Goal: Task Accomplishment & Management: Use online tool/utility

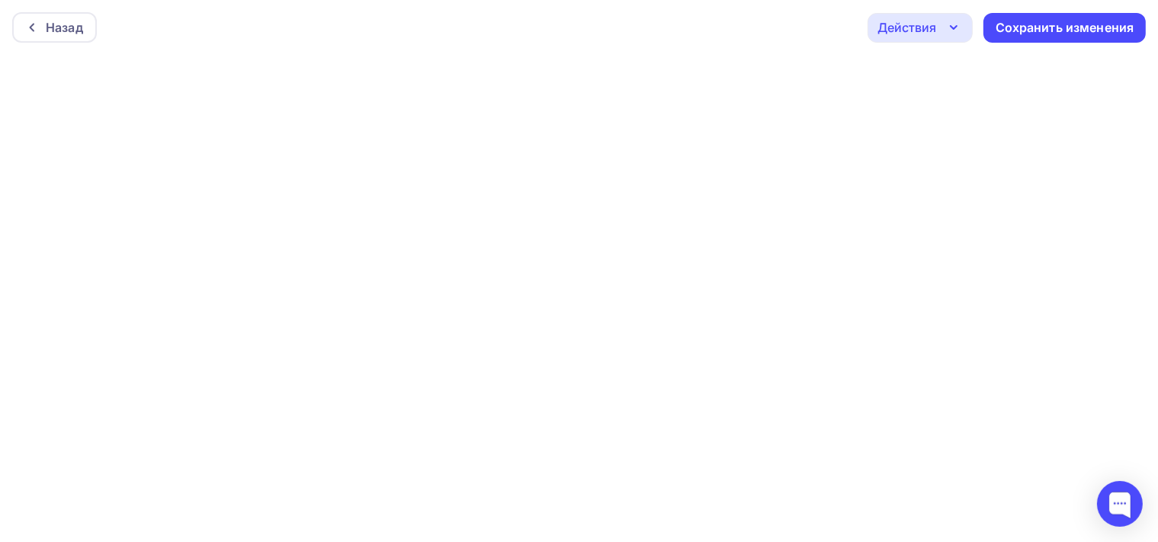
click at [966, 29] on div "Действия" at bounding box center [920, 28] width 105 height 30
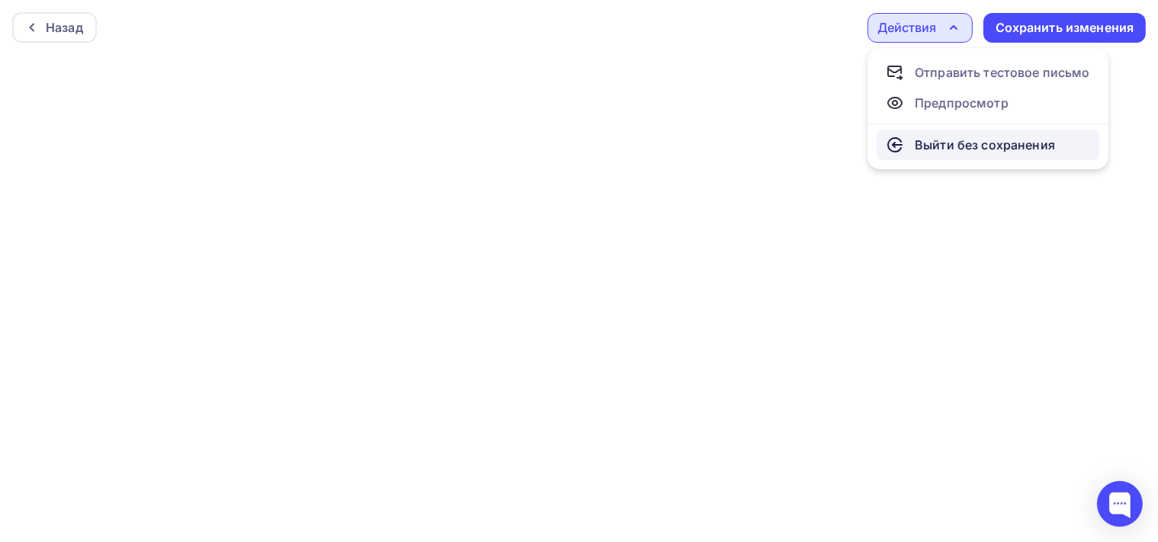
click at [956, 141] on div "Выйти без сохранения" at bounding box center [985, 145] width 140 height 18
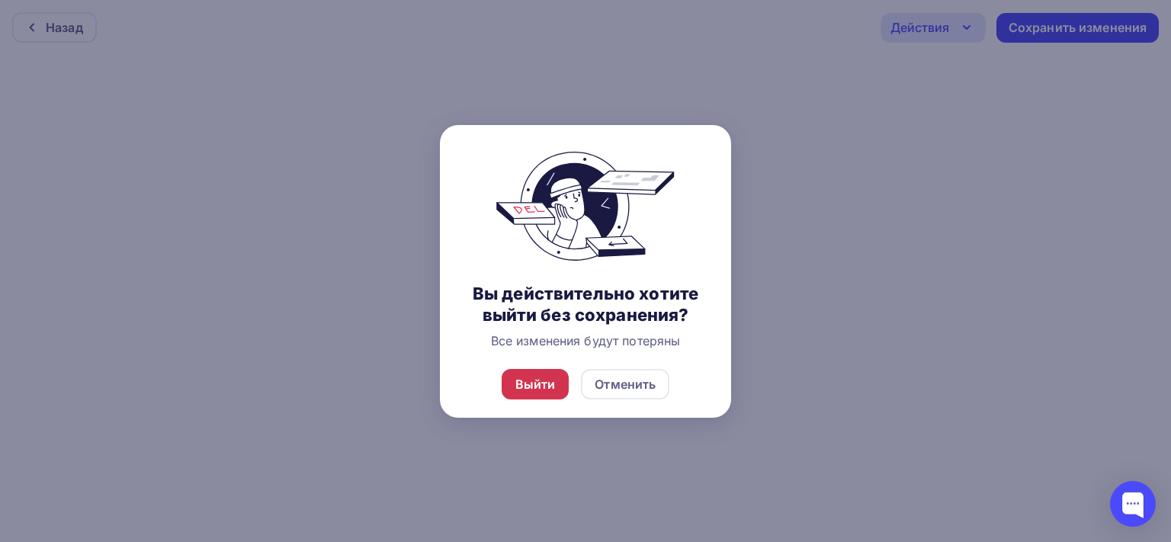
click at [527, 381] on div "Выйти" at bounding box center [535, 384] width 40 height 18
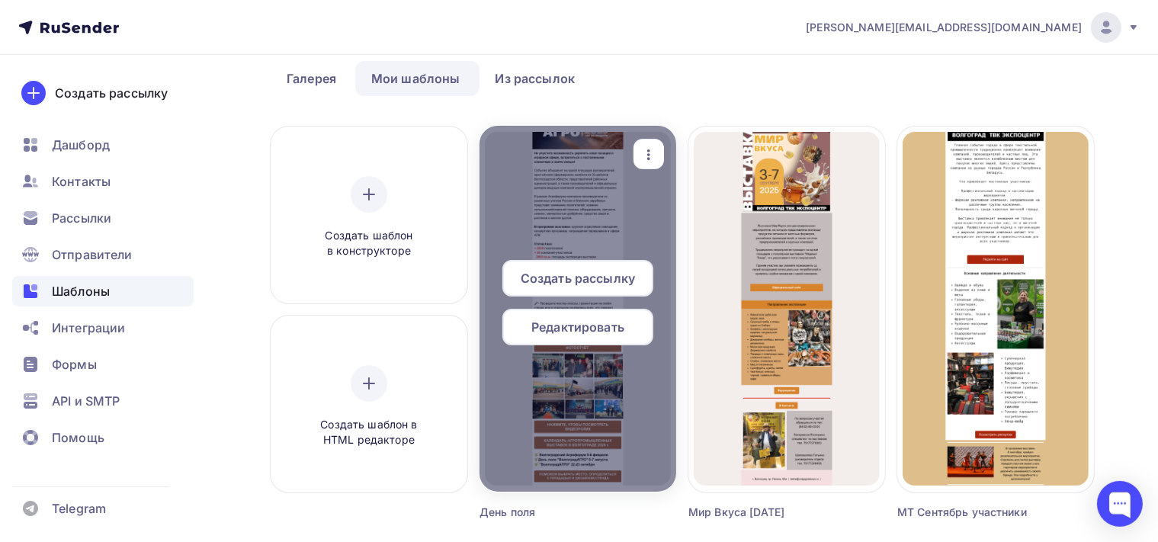
scroll to position [241, 0]
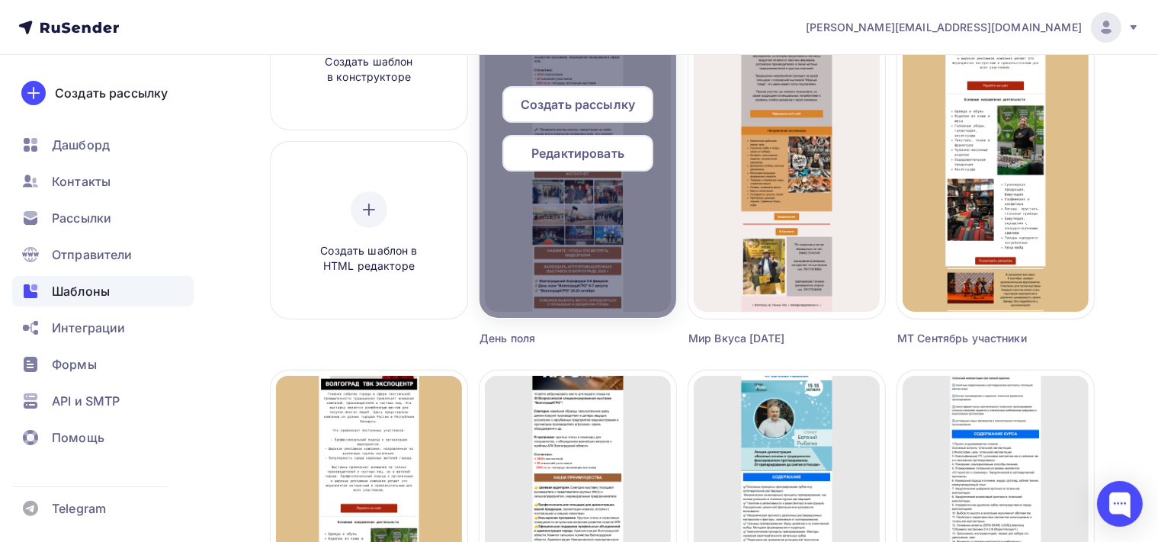
click at [590, 156] on span "Редактировать" at bounding box center [577, 153] width 93 height 18
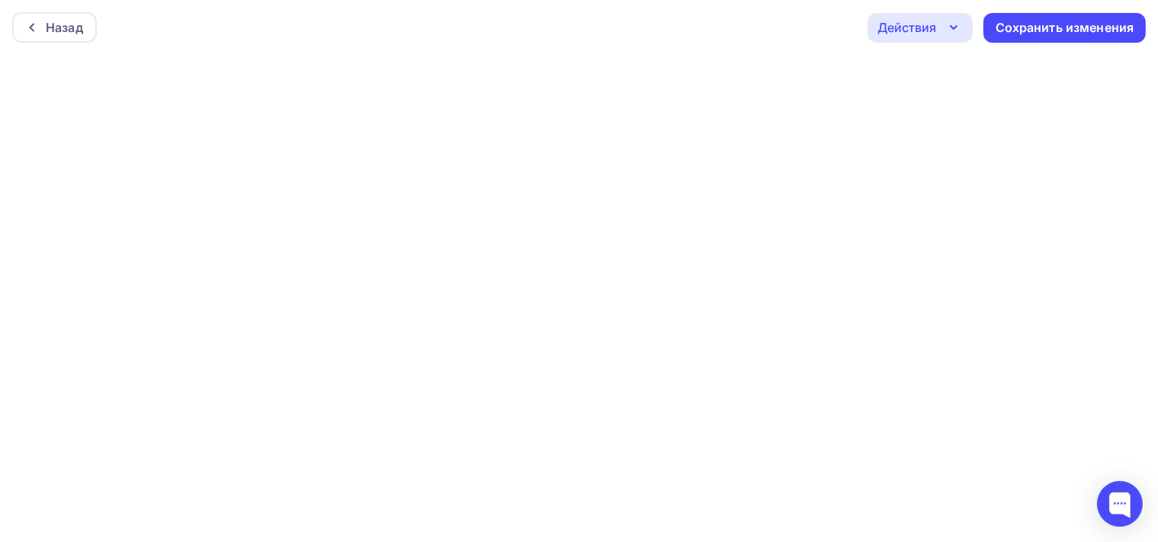
click at [805, 49] on div "Назад Действия Отправить тестовое письмо Предпросмотр Выйти без сохранения Сохр…" at bounding box center [579, 27] width 1158 height 55
click at [737, 6] on div "Назад Действия Отправить тестовое письмо Предпросмотр Выйти без сохранения Сохр…" at bounding box center [579, 27] width 1158 height 55
click at [730, 20] on div "Назад Действия Отправить тестовое письмо Предпросмотр Выйти без сохранения Сохр…" at bounding box center [579, 27] width 1158 height 55
click at [957, 26] on icon "button" at bounding box center [954, 27] width 6 height 3
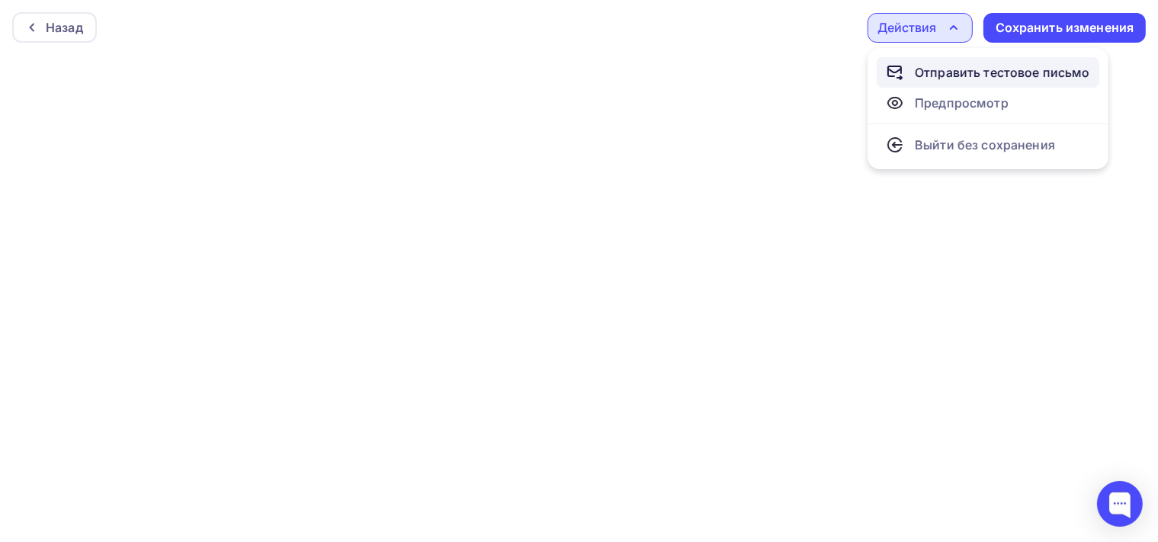
click at [977, 69] on div "Отправить тестовое письмо" at bounding box center [1002, 72] width 175 height 18
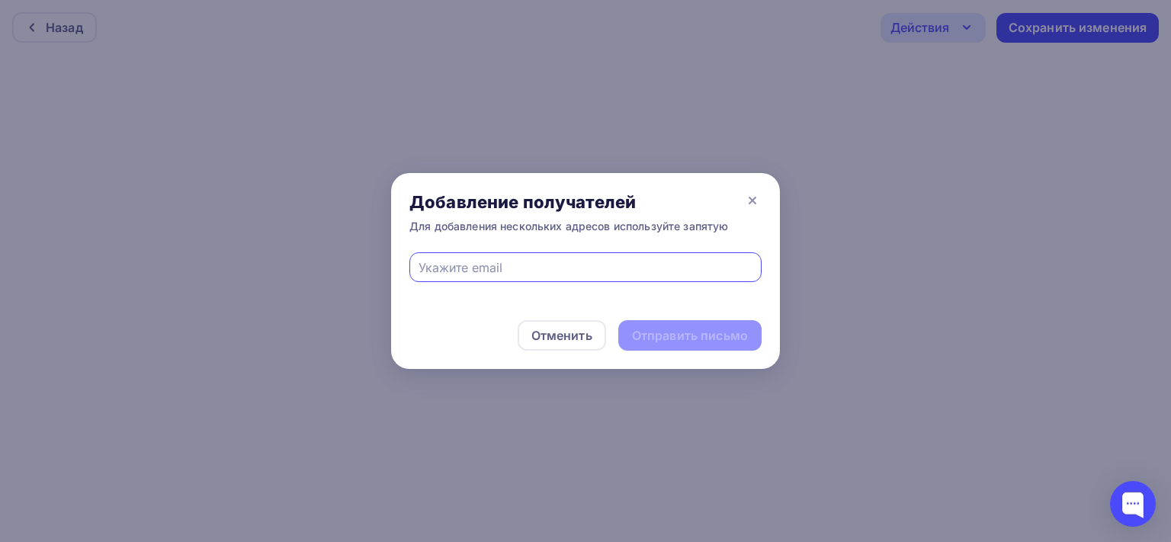
click at [468, 269] on input "text" at bounding box center [586, 267] width 335 height 18
click at [749, 201] on icon at bounding box center [752, 200] width 18 height 18
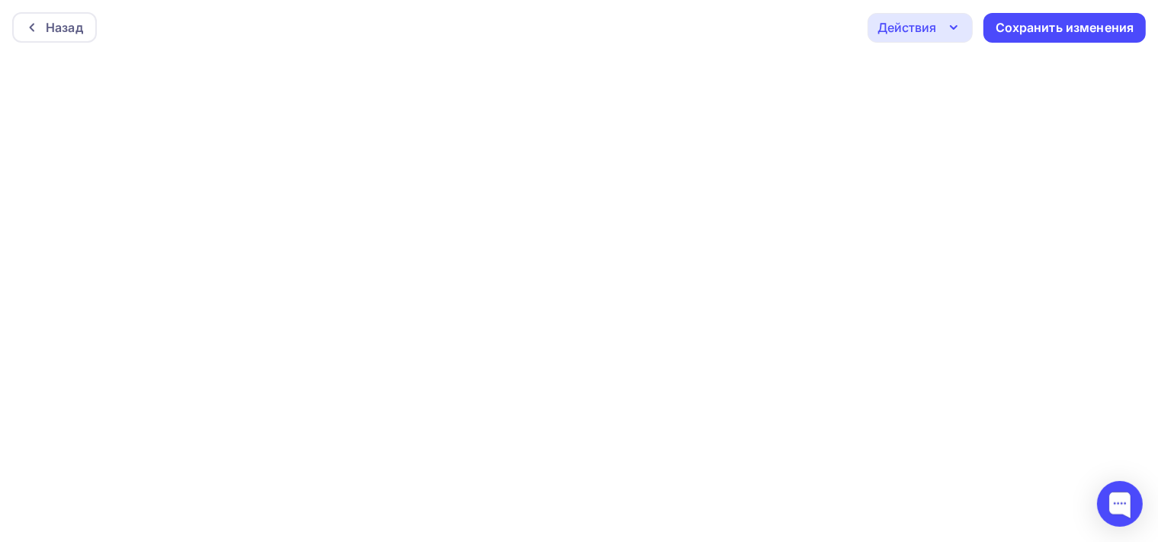
click at [950, 26] on icon "button" at bounding box center [954, 27] width 18 height 18
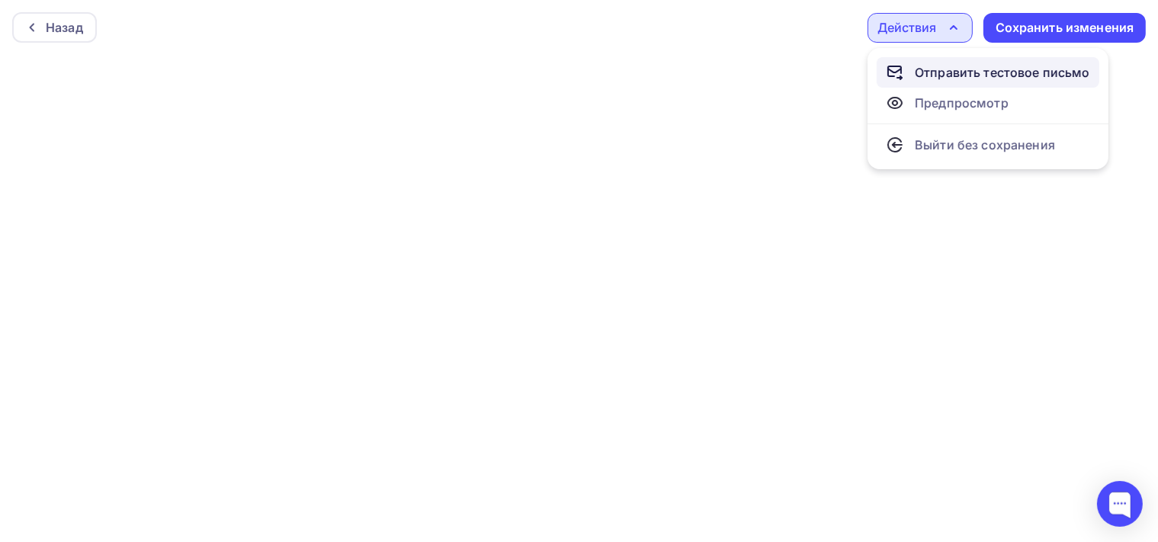
click at [948, 66] on div "Отправить тестовое письмо" at bounding box center [1002, 72] width 175 height 18
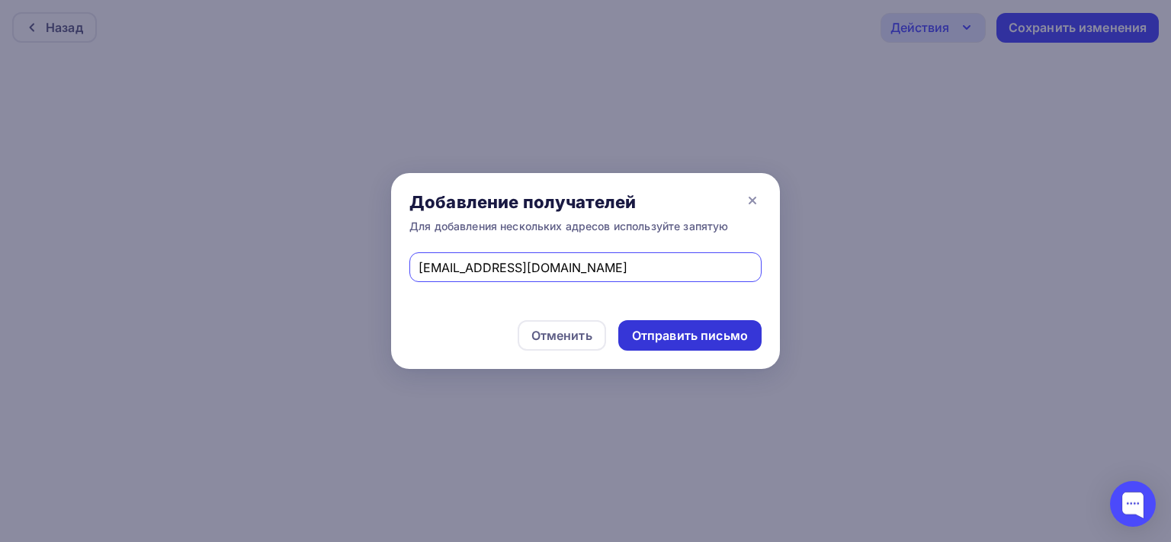
type input "[EMAIL_ADDRESS][DOMAIN_NAME]"
click at [677, 331] on div "Отправить письмо" at bounding box center [690, 336] width 116 height 18
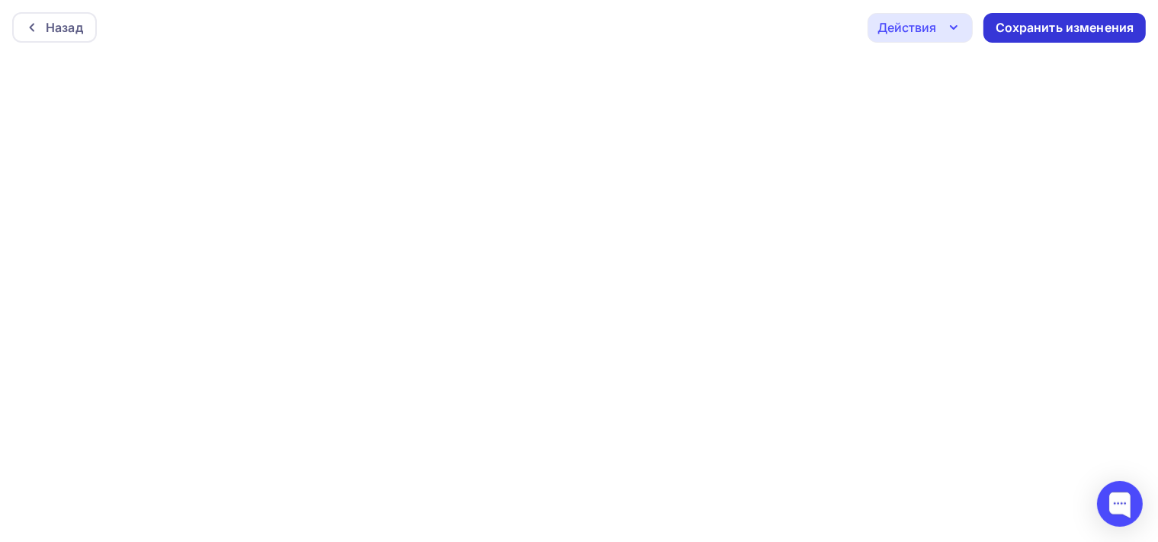
click at [1005, 22] on div "Сохранить изменения" at bounding box center [1065, 28] width 139 height 18
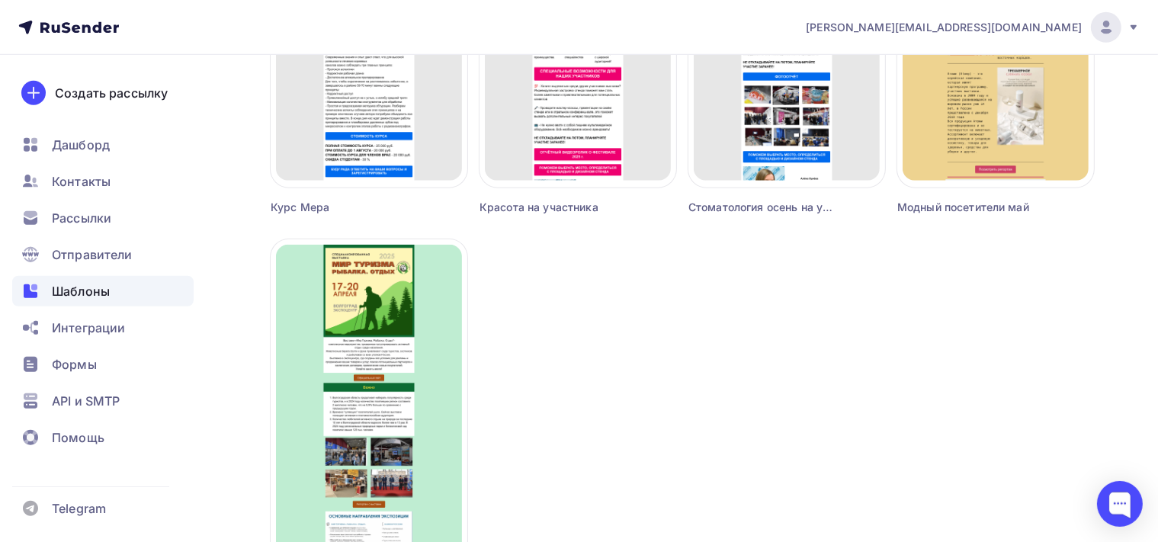
scroll to position [1470, 0]
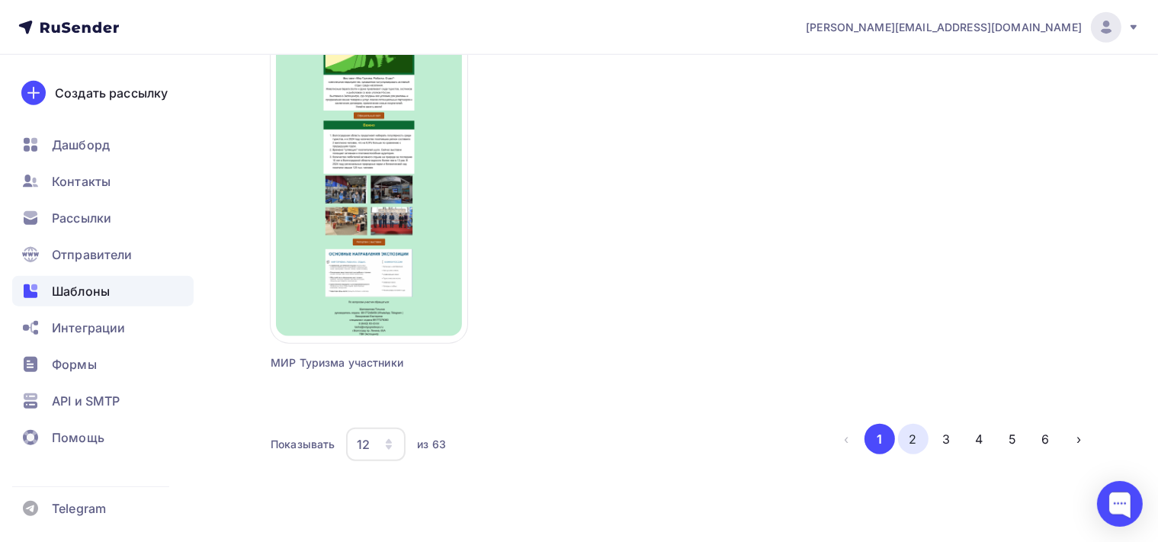
click at [914, 444] on button "2" at bounding box center [913, 439] width 30 height 30
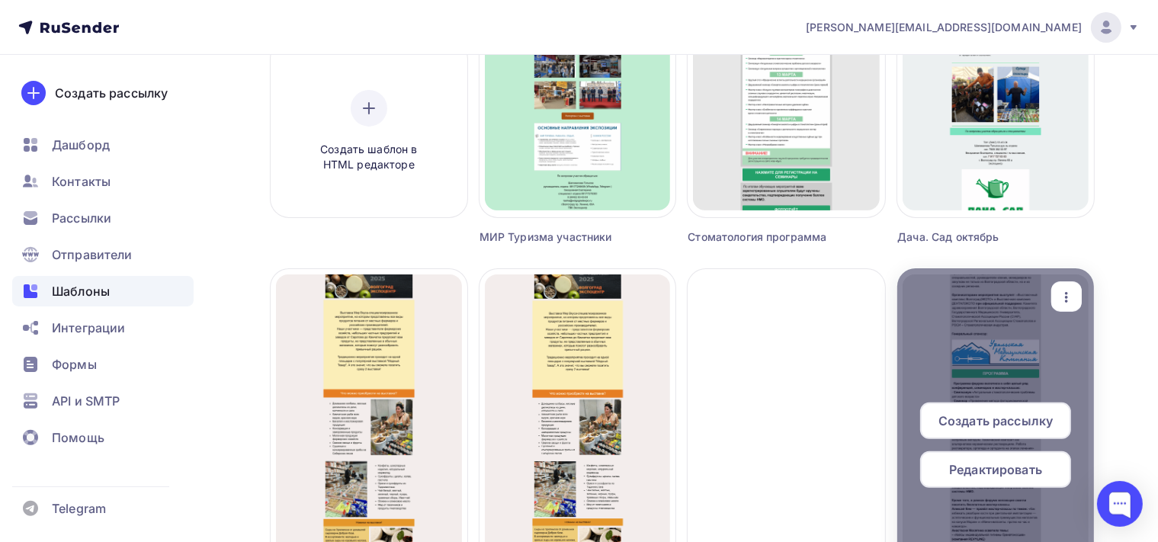
scroll to position [0, 0]
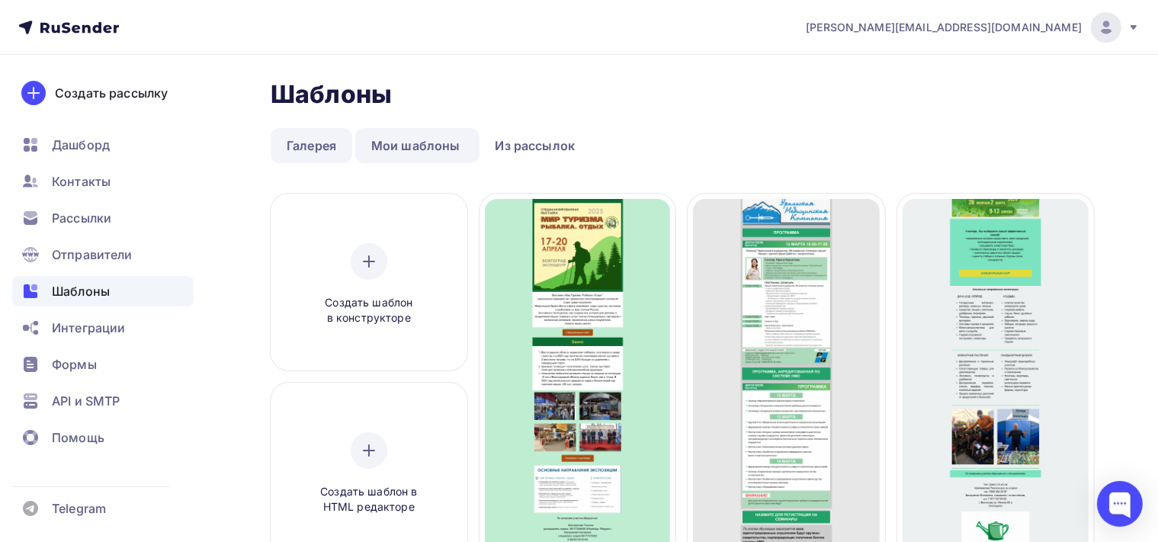
click at [303, 142] on link "Галерея" at bounding box center [312, 145] width 82 height 35
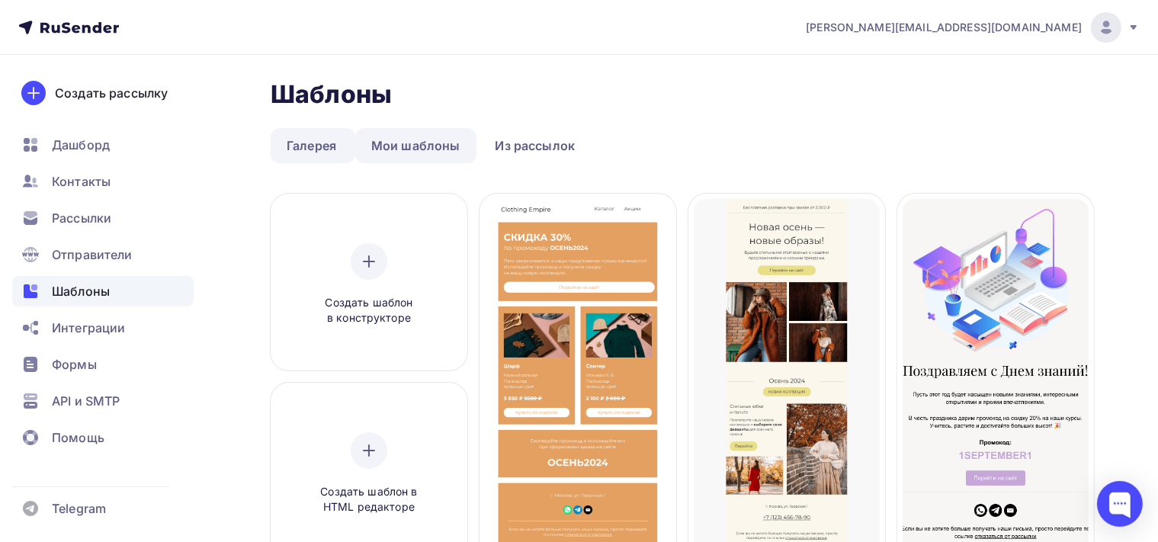
click at [409, 139] on link "Мои шаблоны" at bounding box center [415, 145] width 121 height 35
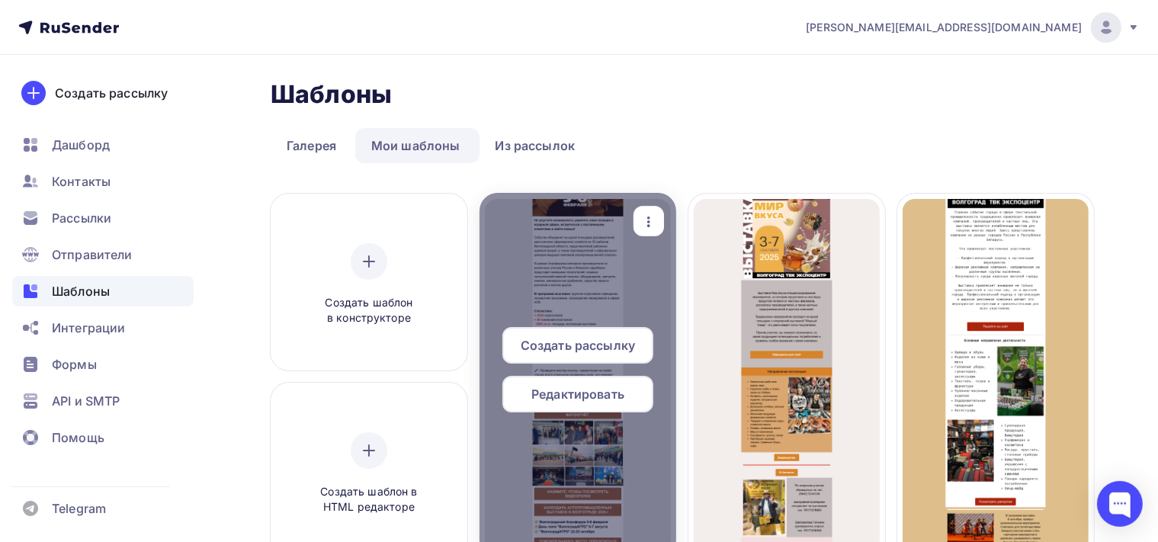
click at [648, 228] on icon "button" at bounding box center [649, 222] width 18 height 18
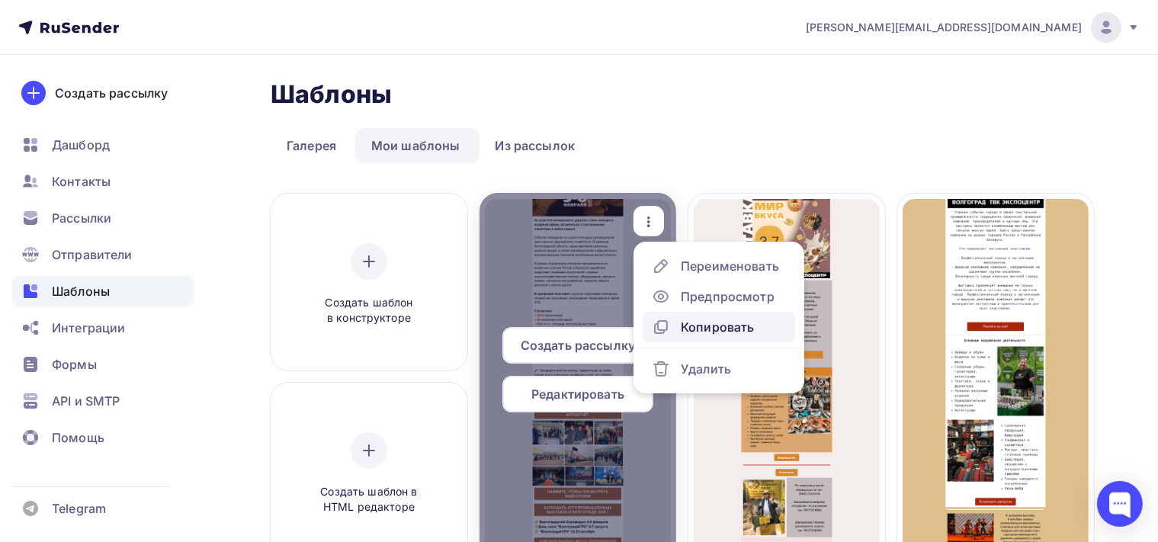
click at [715, 331] on div "Копировать" at bounding box center [717, 327] width 73 height 18
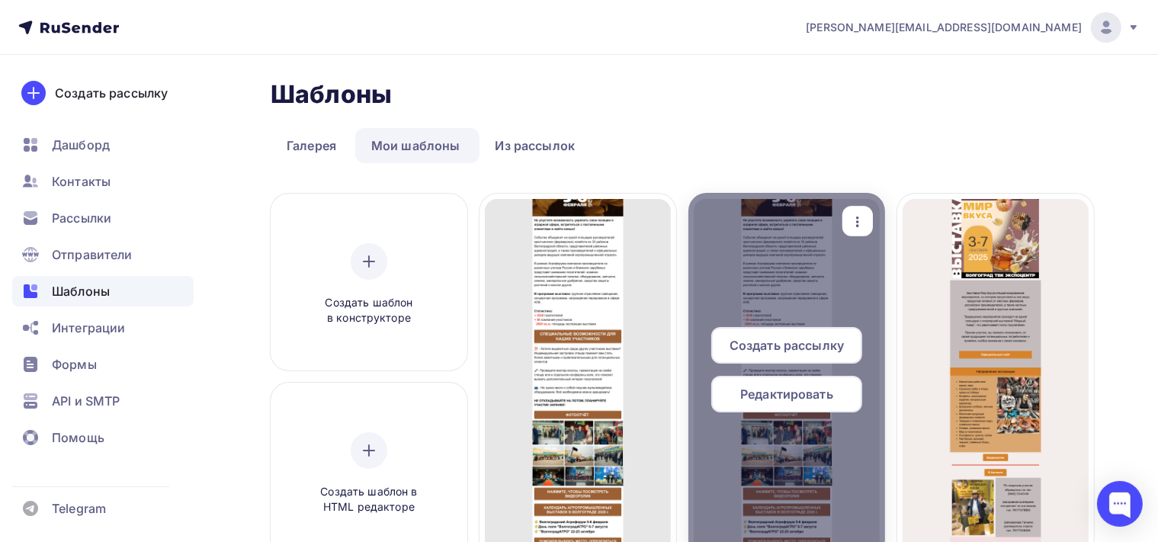
click at [858, 224] on icon "button" at bounding box center [857, 222] width 3 height 11
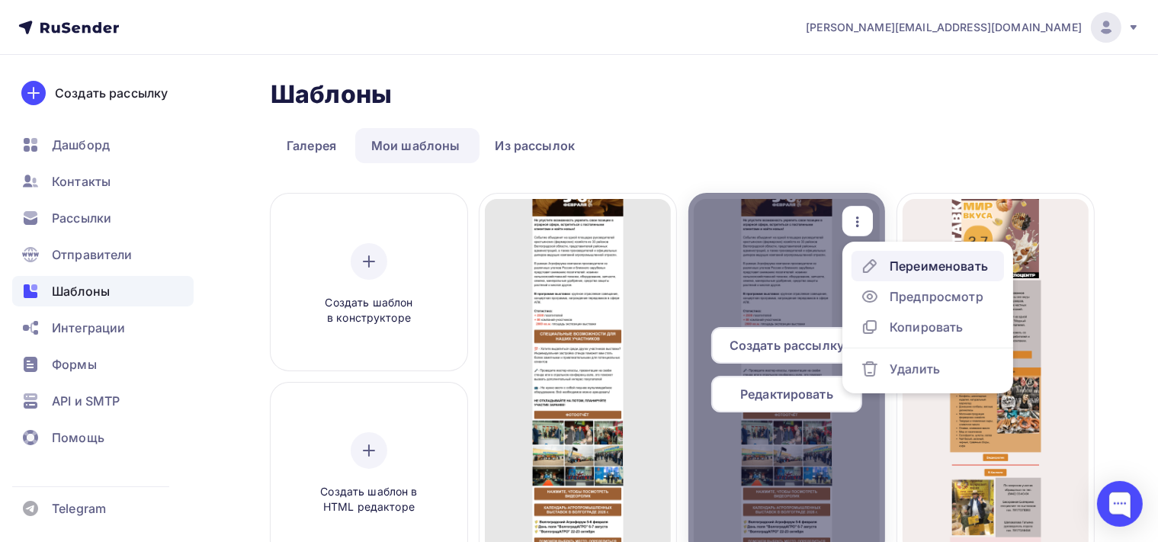
click at [896, 257] on div "Переименовать" at bounding box center [939, 266] width 98 height 18
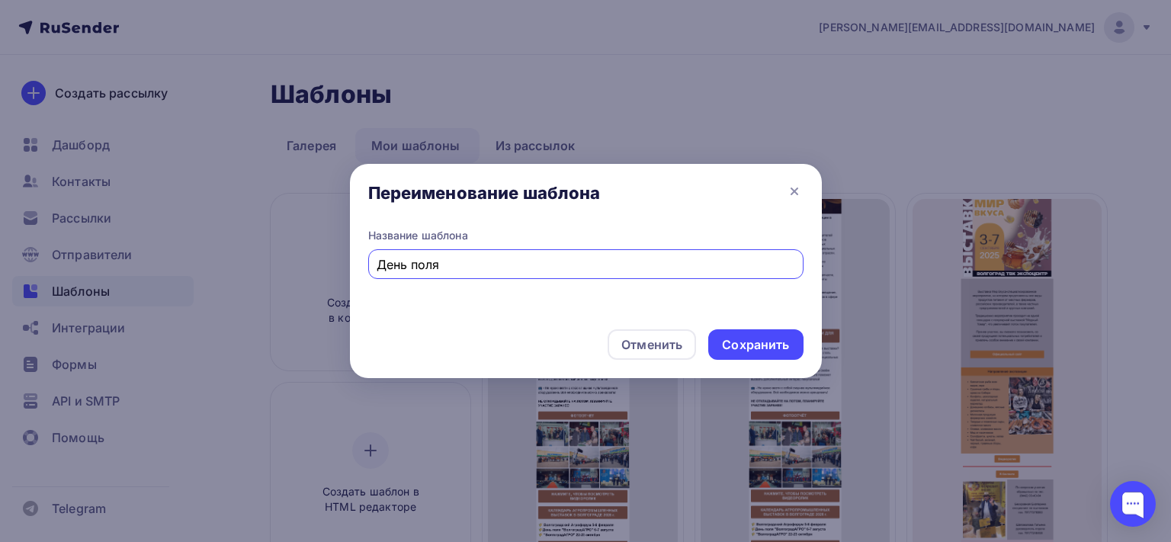
click at [492, 265] on input "День поля" at bounding box center [586, 264] width 418 height 18
type input "Д"
type input "Агрофорум"
click at [778, 343] on div "Сохранить" at bounding box center [755, 345] width 67 height 18
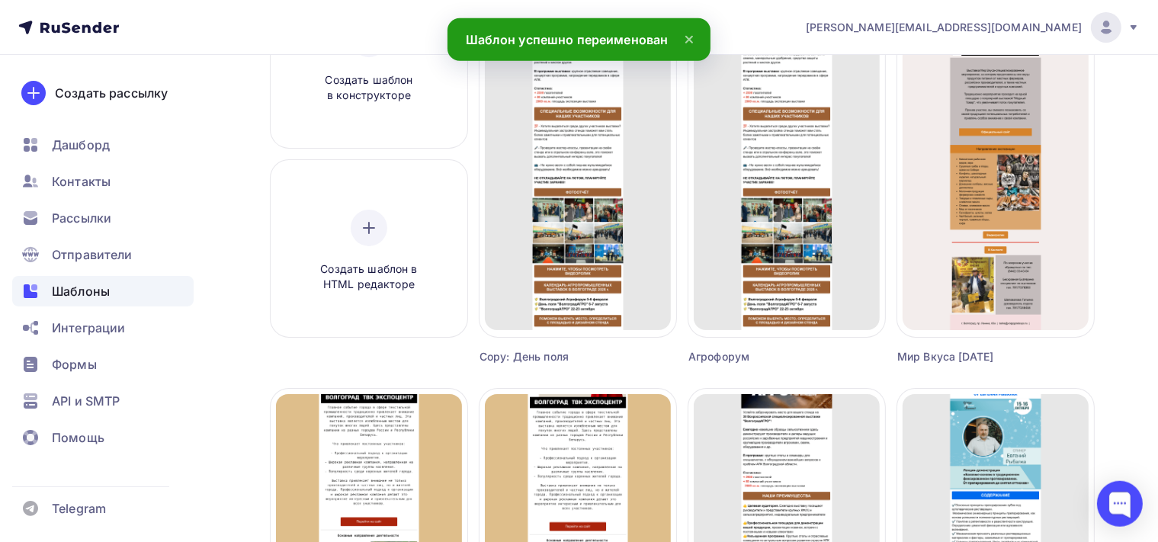
scroll to position [241, 0]
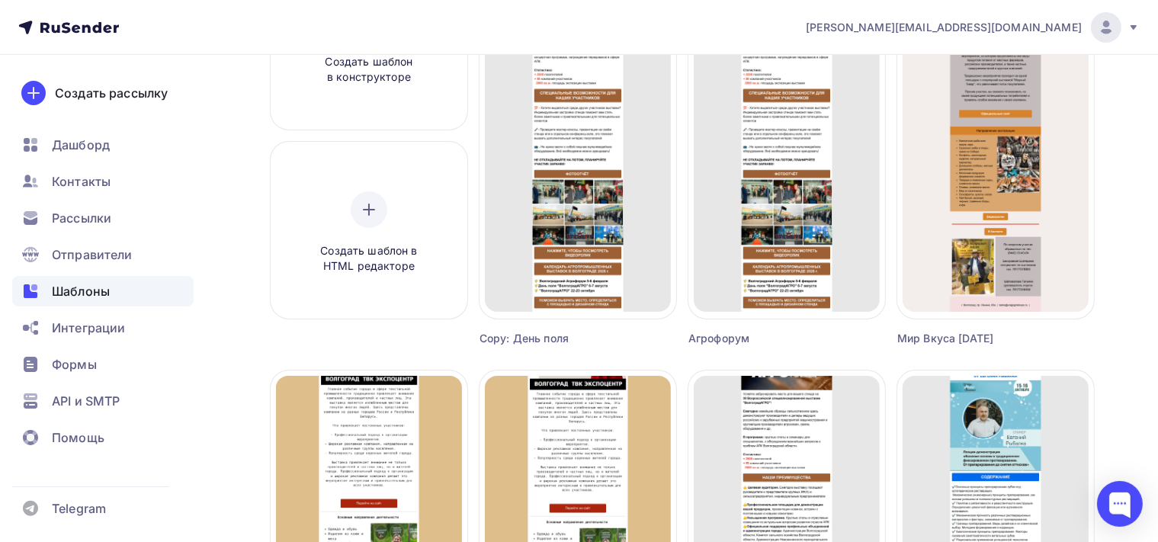
click at [513, 337] on div "Copy: День поля" at bounding box center [554, 338] width 148 height 15
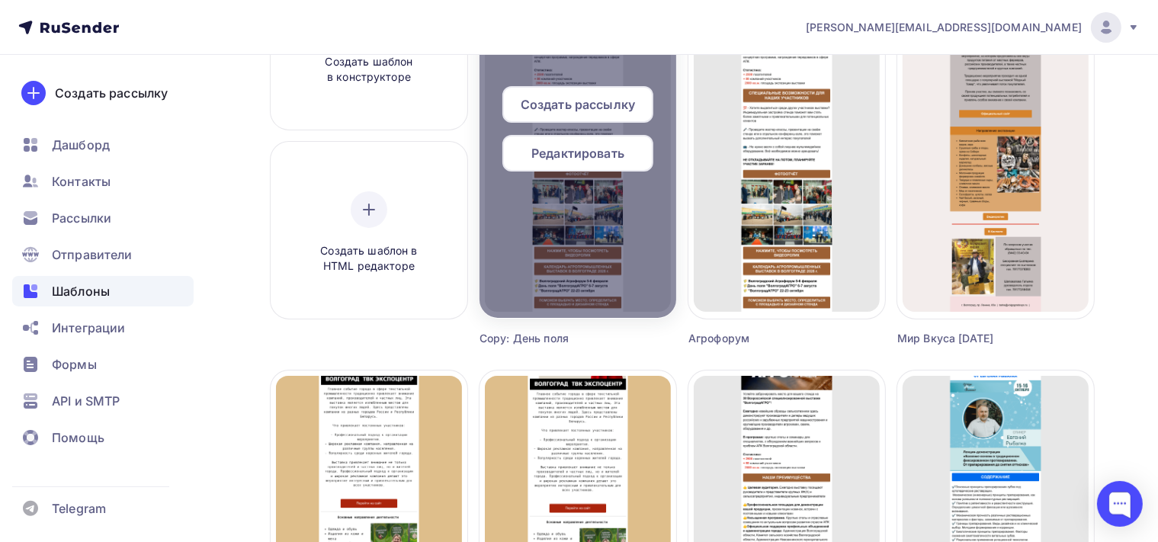
click at [603, 158] on span "Редактировать" at bounding box center [577, 153] width 93 height 18
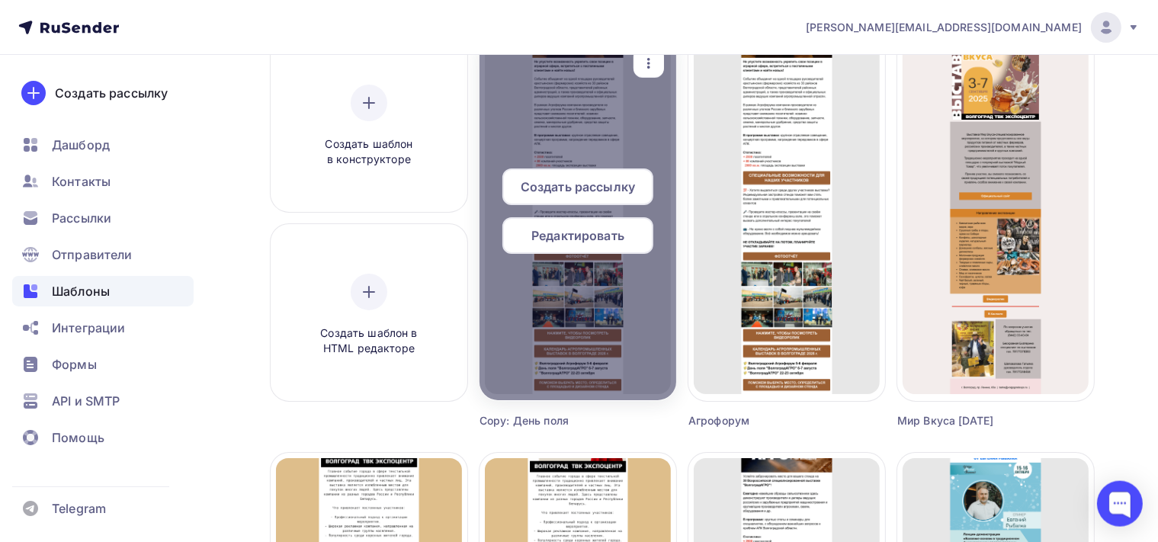
scroll to position [161, 0]
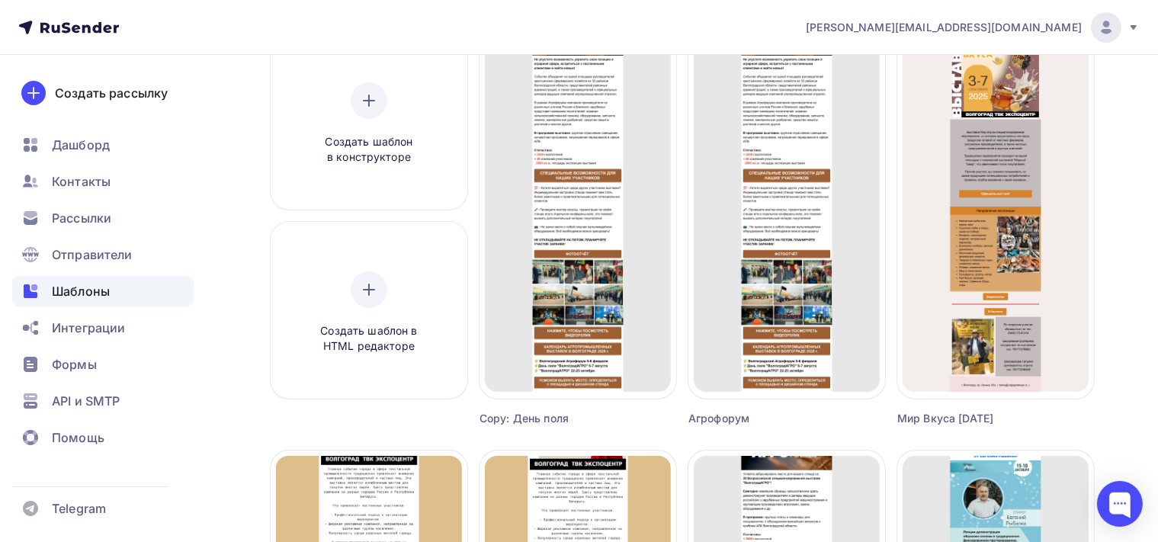
click at [531, 419] on div "Copy: День поля" at bounding box center [554, 418] width 148 height 15
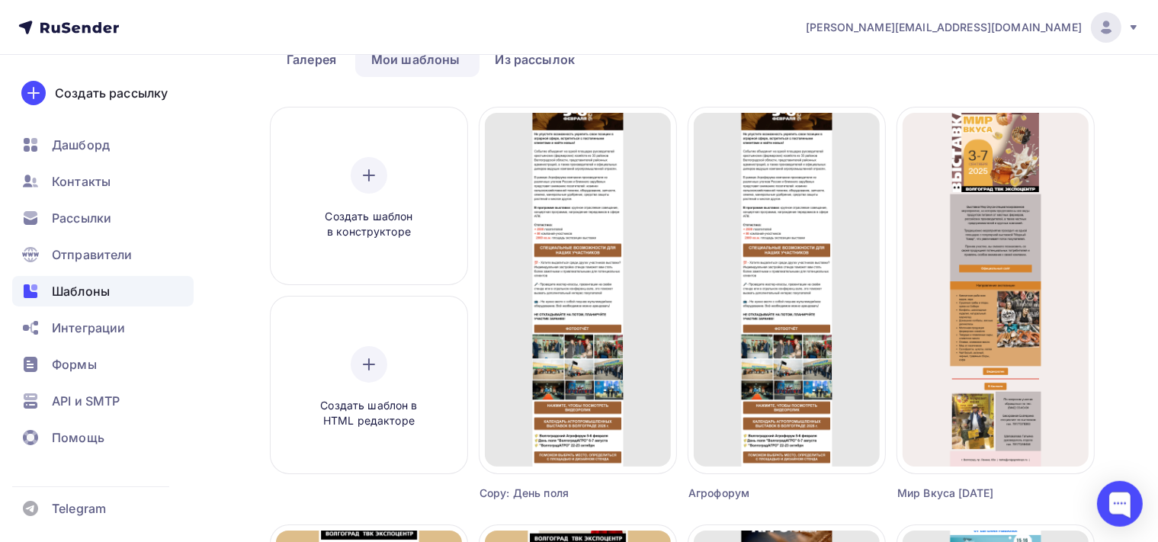
scroll to position [0, 0]
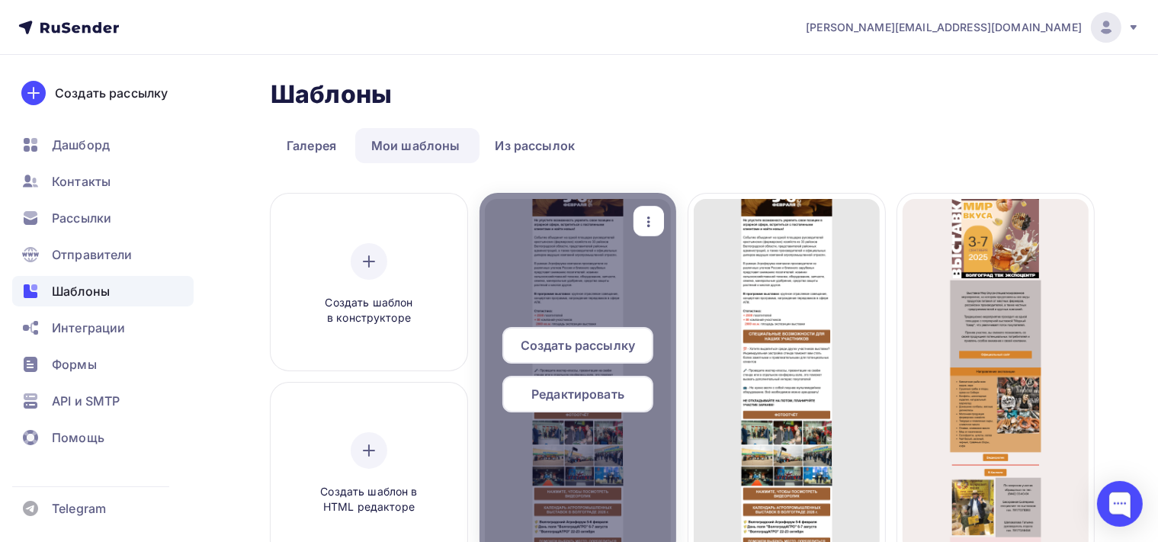
click at [656, 216] on icon "button" at bounding box center [649, 222] width 18 height 18
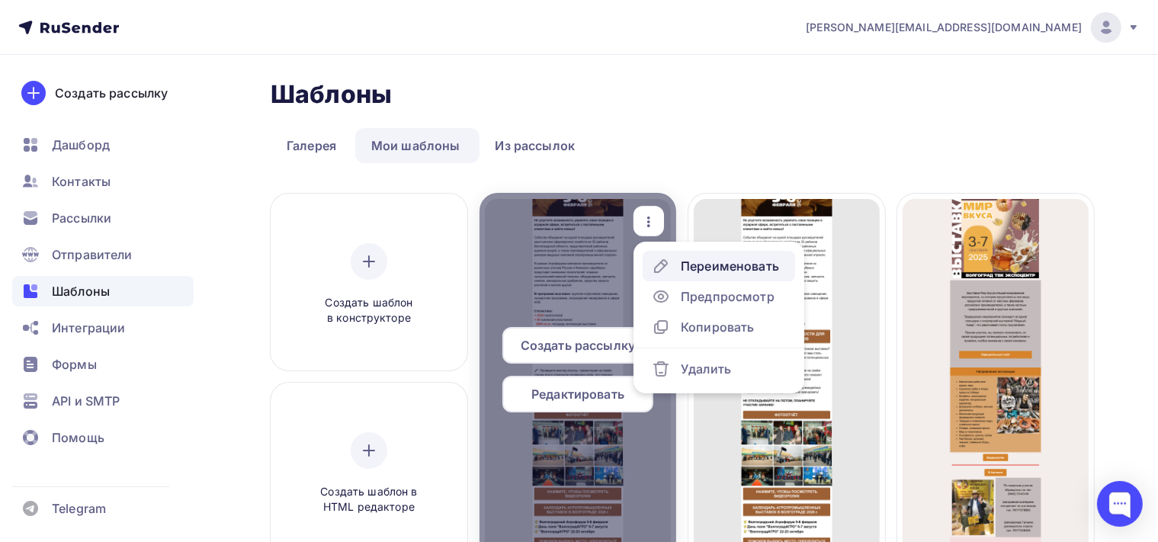
click at [709, 273] on div "Переименовать" at bounding box center [730, 266] width 98 height 18
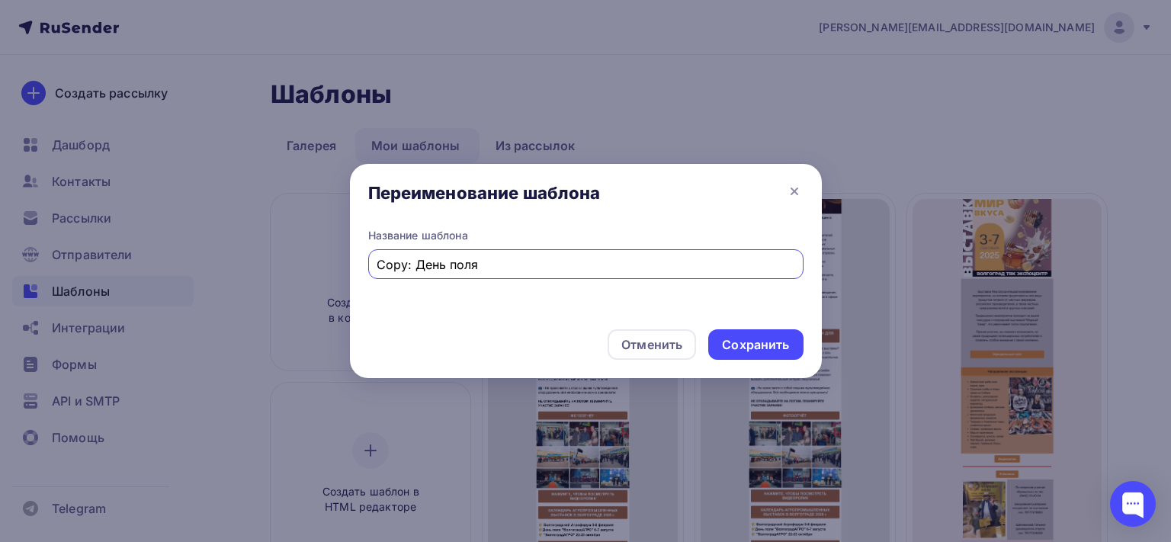
click at [413, 261] on input "Copy: День поля" at bounding box center [586, 264] width 418 height 18
type input "День поля"
click at [743, 339] on div "Сохранить" at bounding box center [755, 345] width 67 height 18
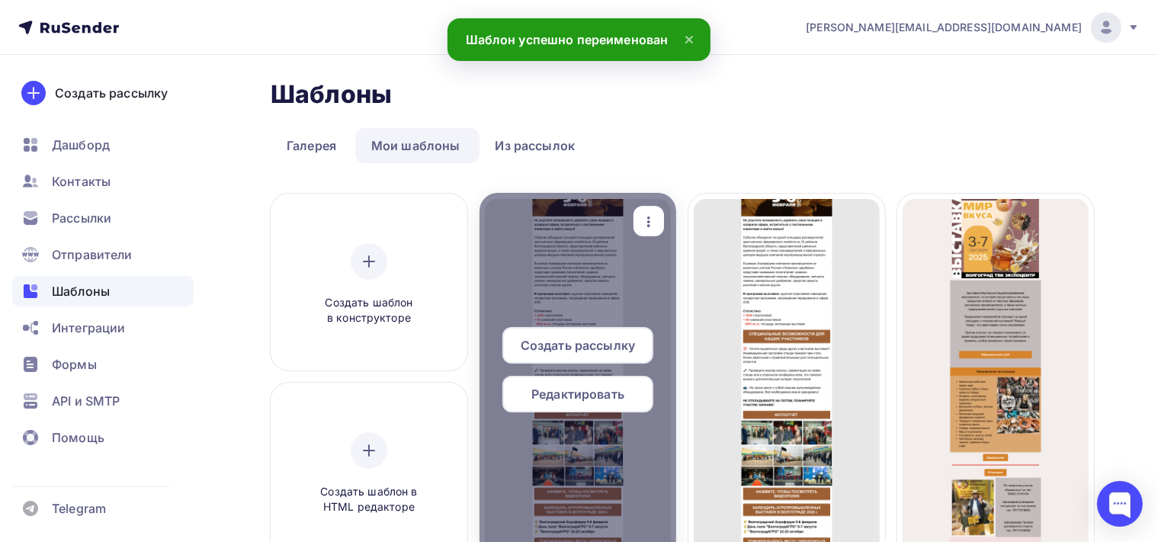
click at [600, 407] on div "Редактировать" at bounding box center [577, 394] width 151 height 37
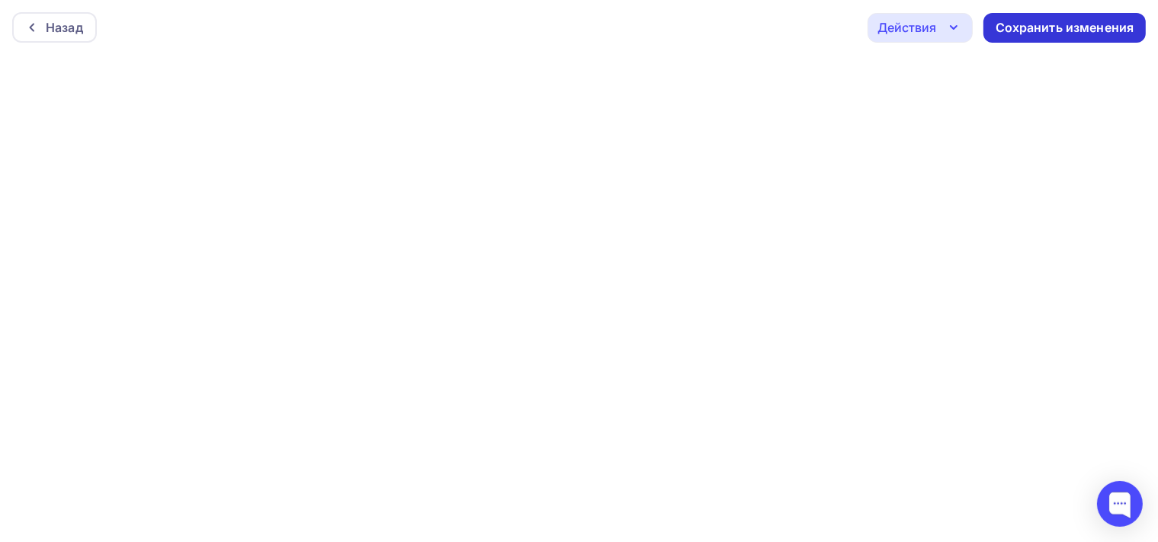
click at [1064, 21] on div "Сохранить изменения" at bounding box center [1065, 28] width 139 height 18
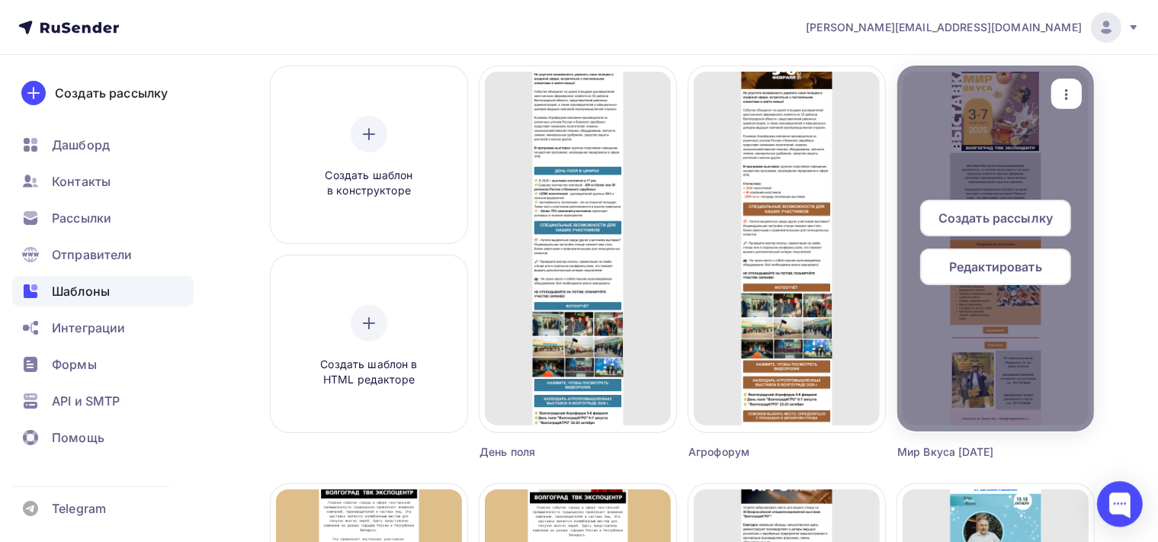
scroll to position [161, 0]
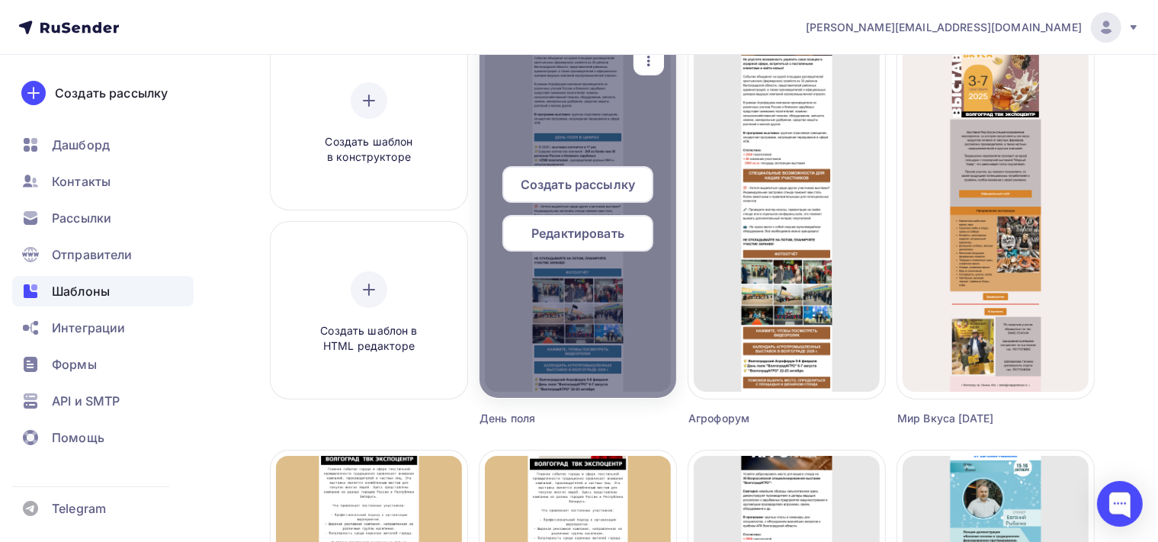
click at [601, 230] on span "Редактировать" at bounding box center [577, 233] width 93 height 18
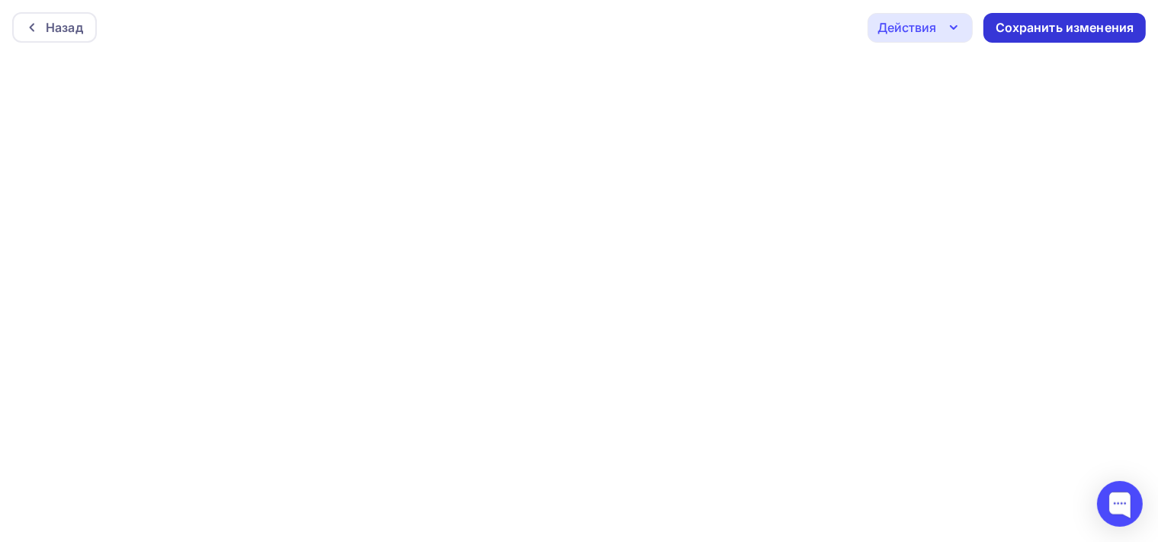
click at [1032, 36] on div "Сохранить изменения" at bounding box center [1065, 28] width 139 height 18
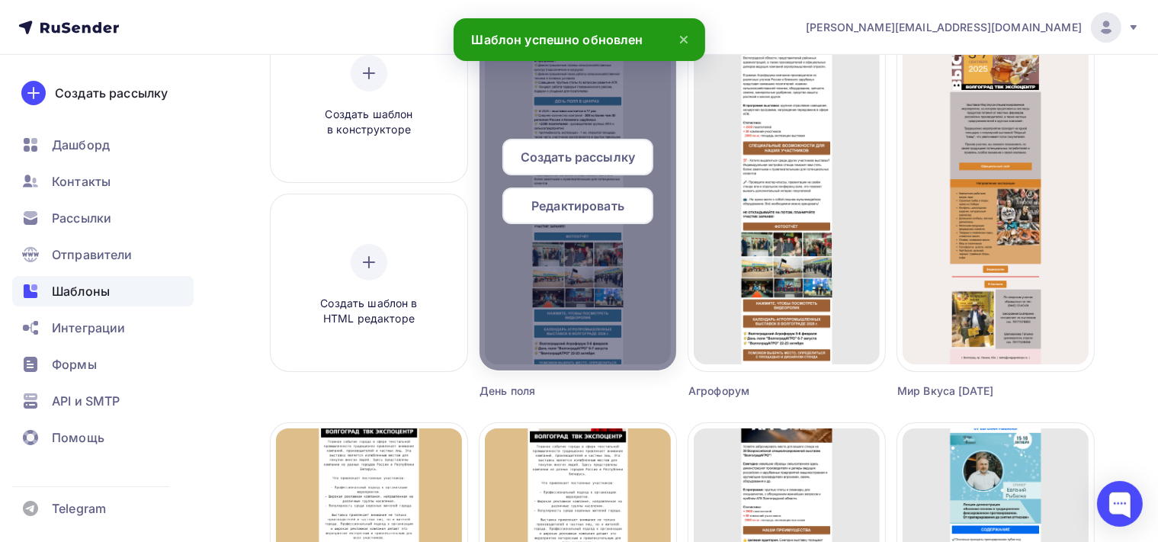
scroll to position [80, 0]
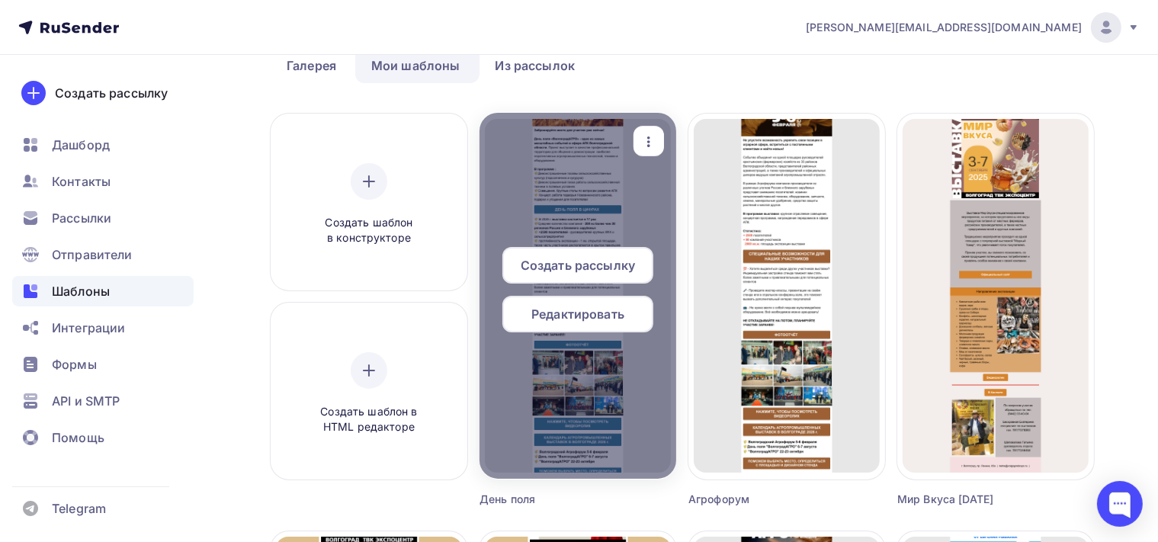
click at [617, 319] on span "Редактировать" at bounding box center [577, 314] width 93 height 18
